Goal: Information Seeking & Learning: Learn about a topic

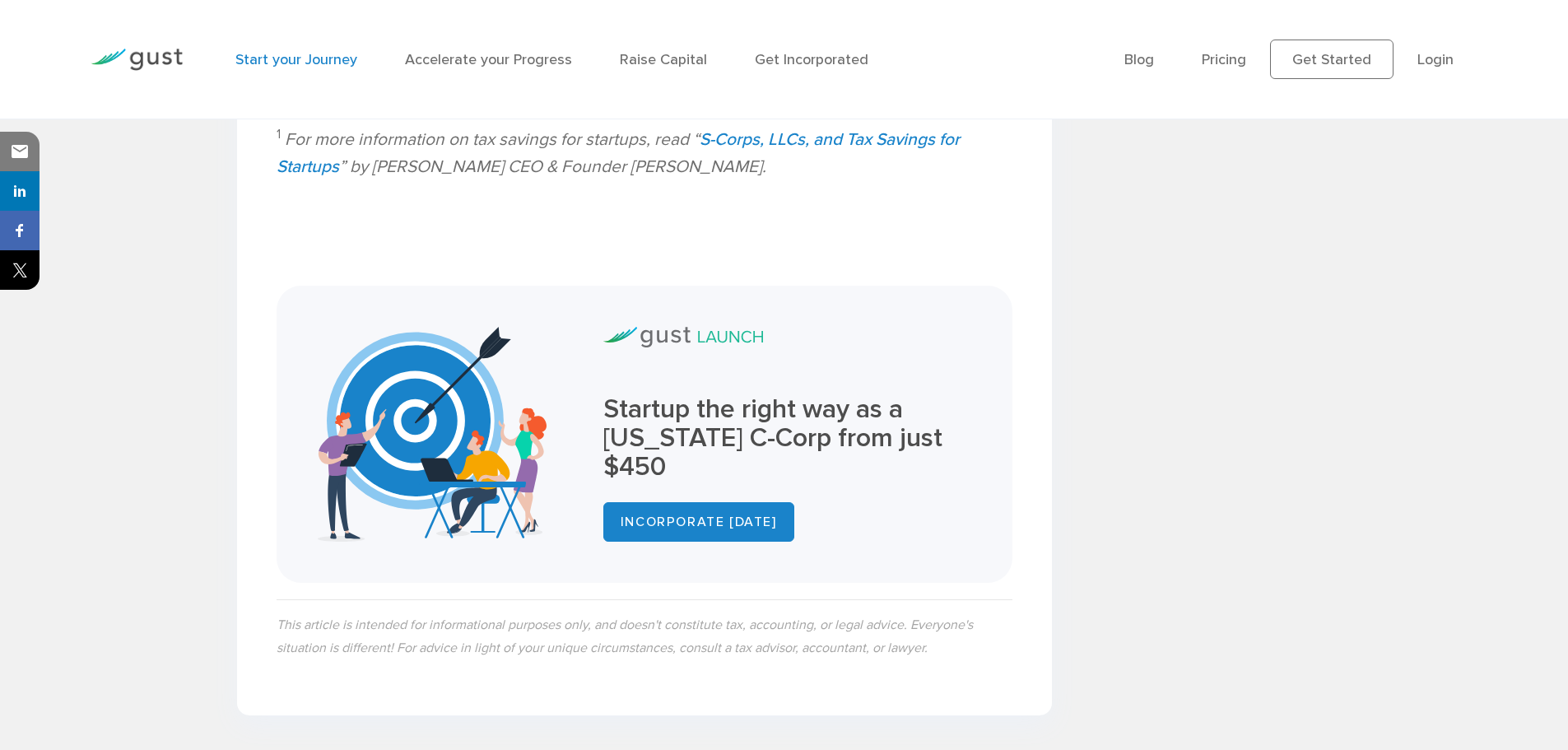
click at [288, 54] on link "Start your Journey" at bounding box center [296, 60] width 122 height 17
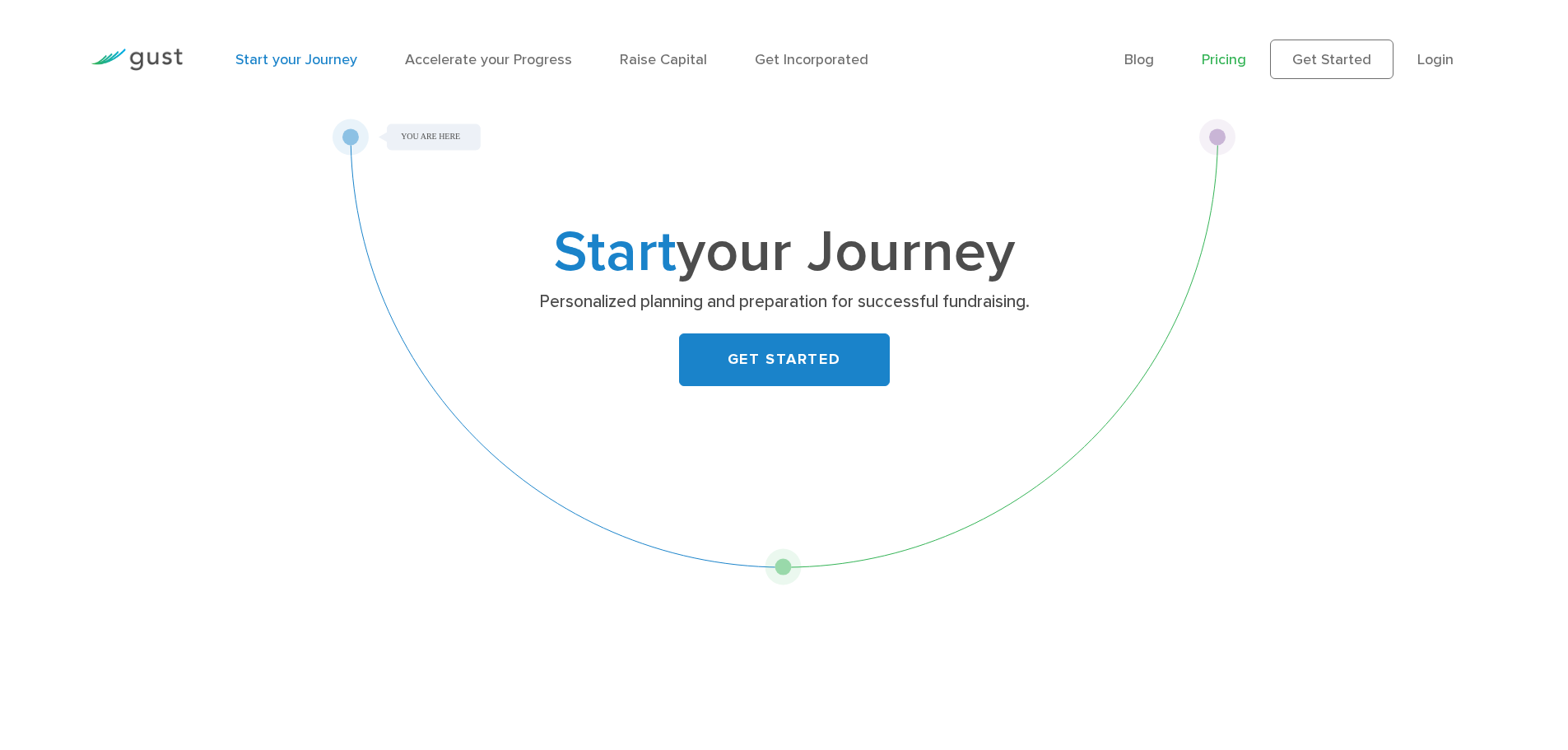
click at [1231, 57] on link "Pricing" at bounding box center [1224, 60] width 44 height 17
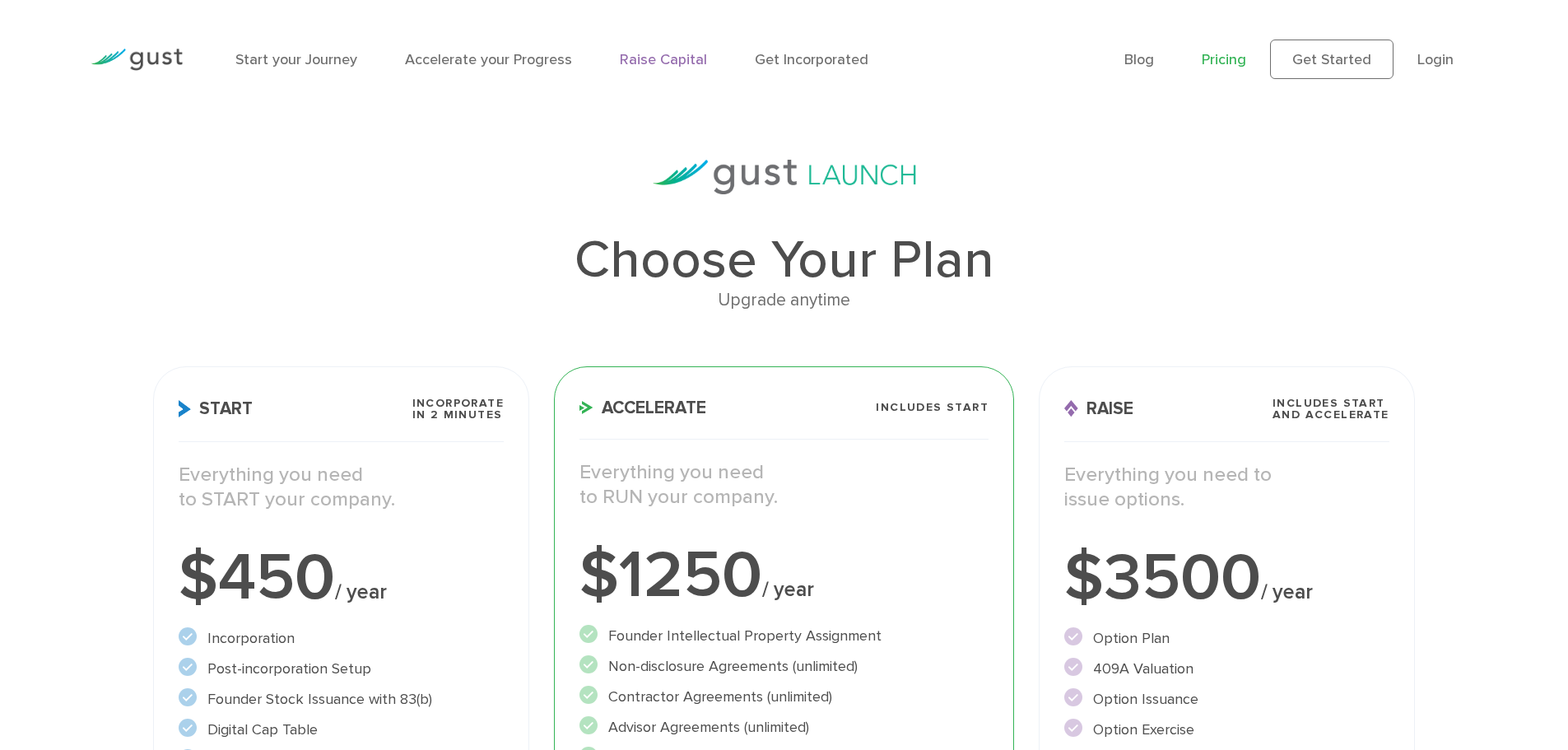
click at [683, 60] on link "Raise Capital" at bounding box center [663, 60] width 88 height 17
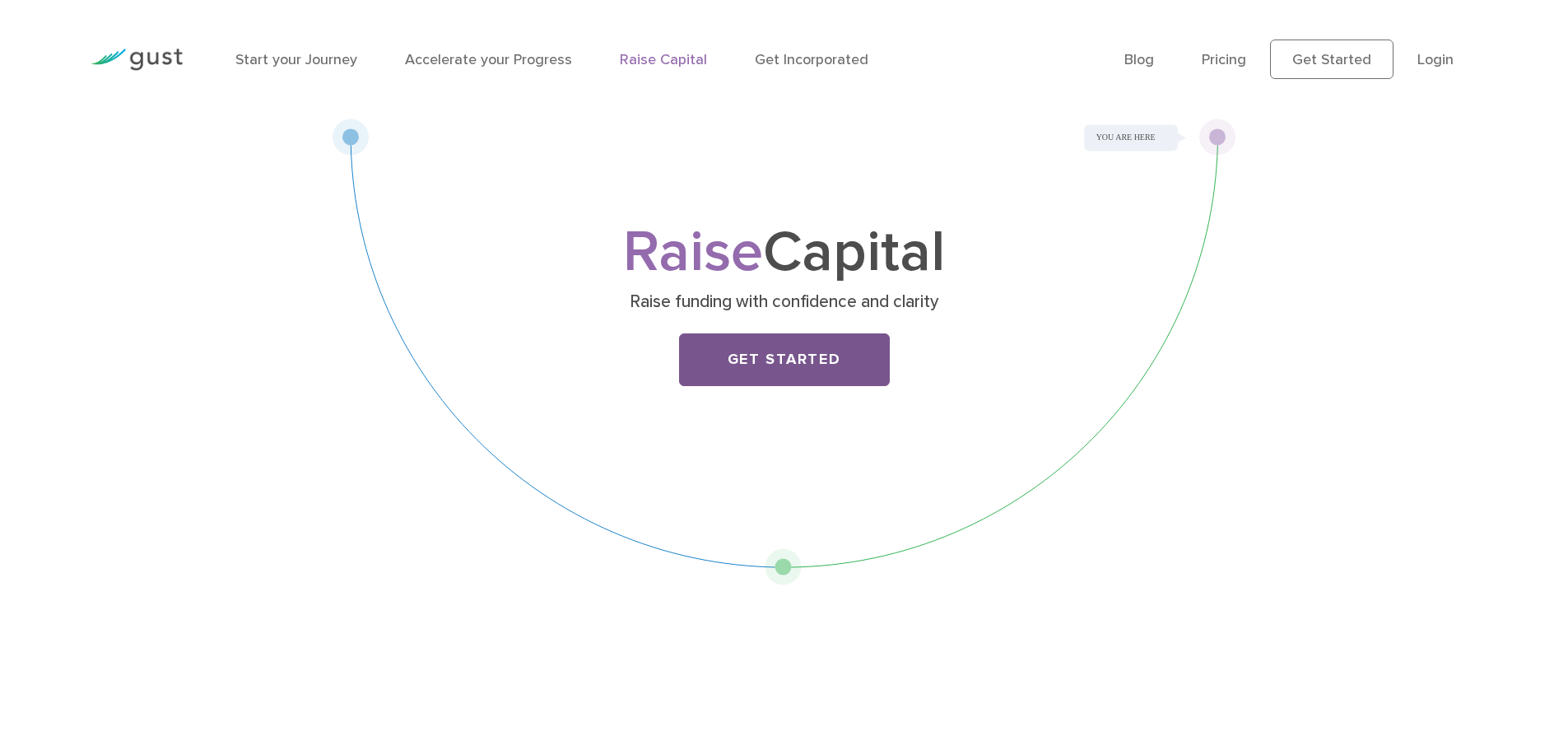
click at [834, 353] on link "Get Started" at bounding box center [784, 360] width 210 height 52
